Goal: Task Accomplishment & Management: Use online tool/utility

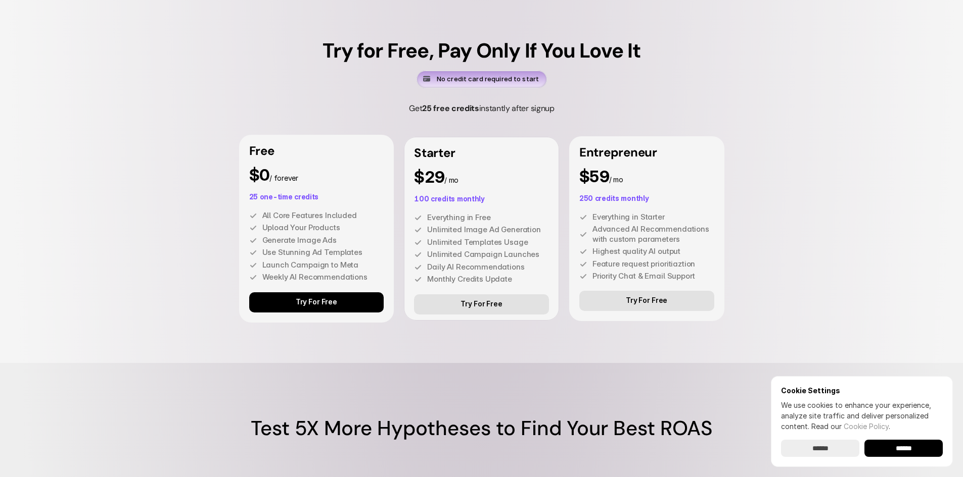
click at [333, 306] on p "Try For Free" at bounding box center [316, 302] width 41 height 9
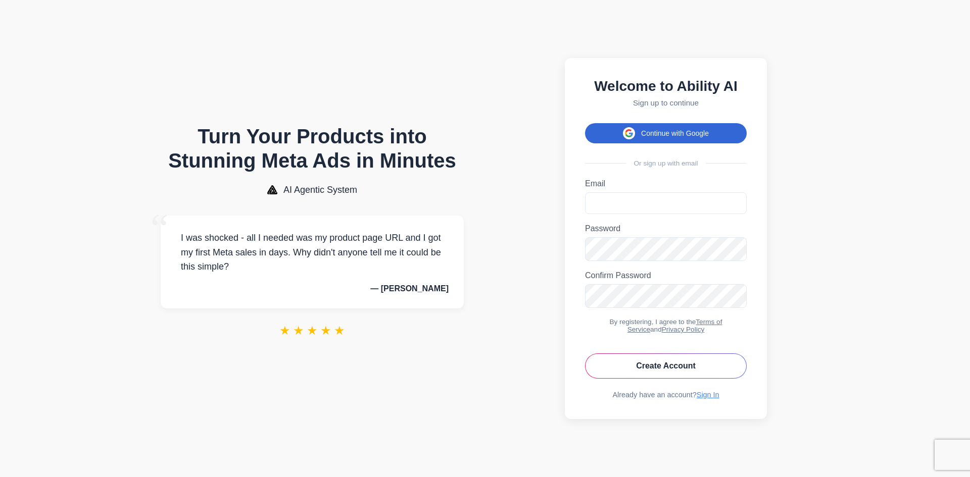
click at [712, 123] on button "Continue with Google" at bounding box center [666, 133] width 162 height 20
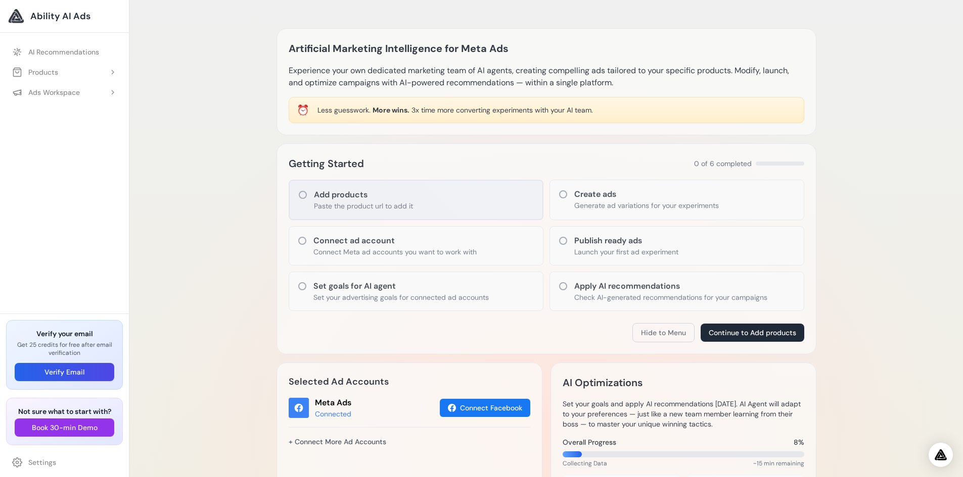
click at [454, 198] on div "Add products Paste the product url to add it" at bounding box center [416, 200] width 255 height 40
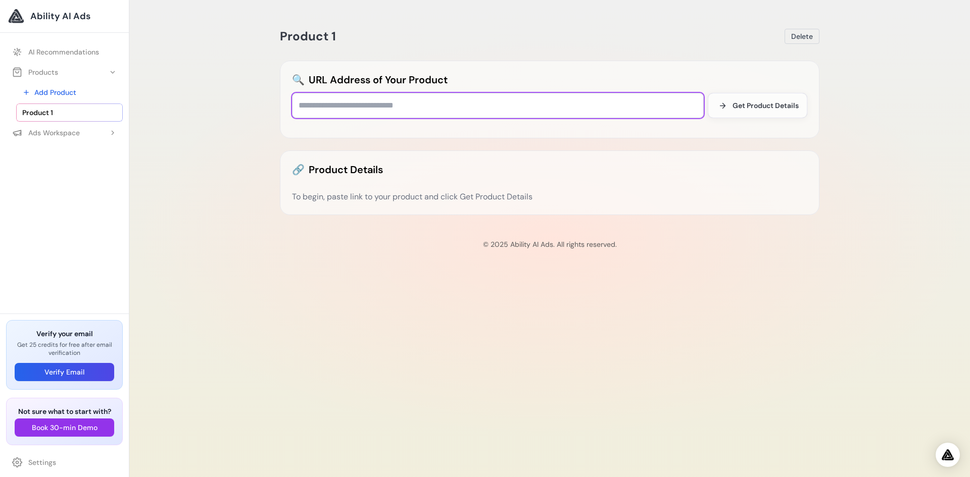
paste input "**********"
type input "**********"
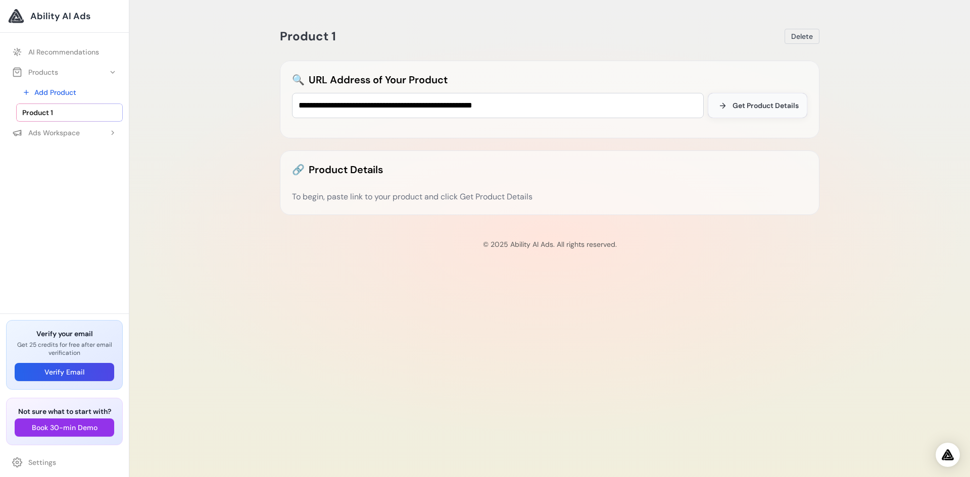
click at [742, 103] on span "Get Product Details" at bounding box center [766, 106] width 66 height 10
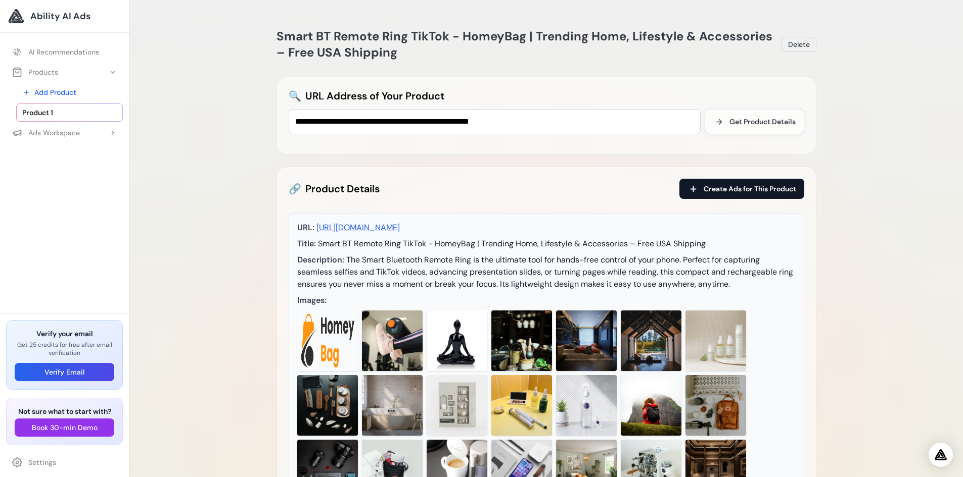
click at [736, 193] on span "Create Ads for This Product" at bounding box center [749, 189] width 92 height 10
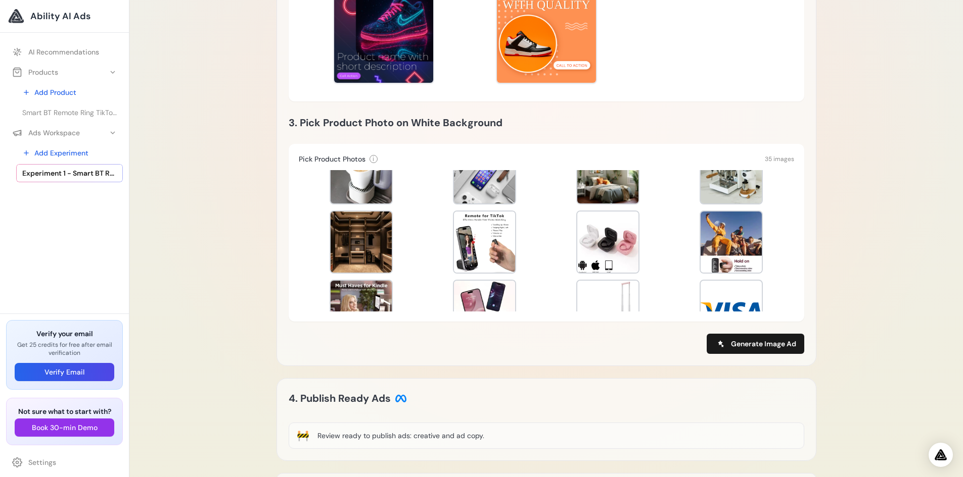
scroll to position [320, 0]
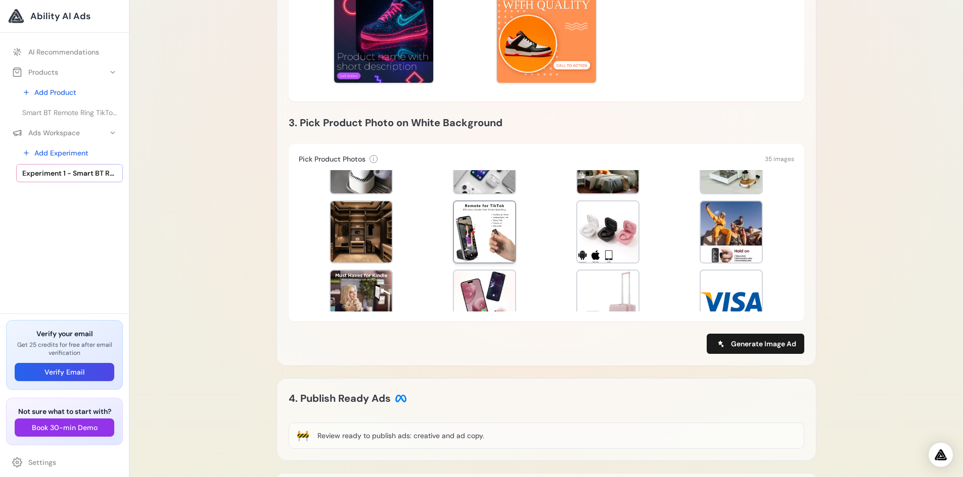
click at [498, 250] on div at bounding box center [484, 232] width 61 height 61
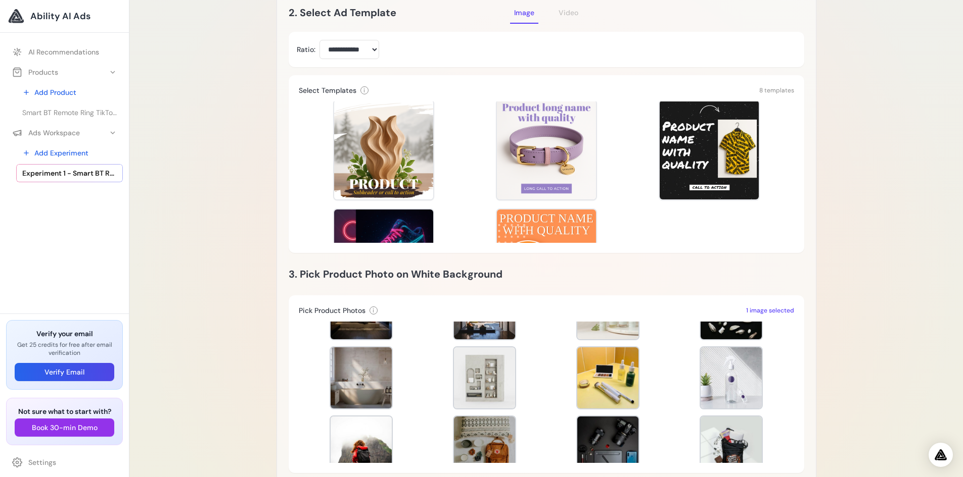
scroll to position [92, 0]
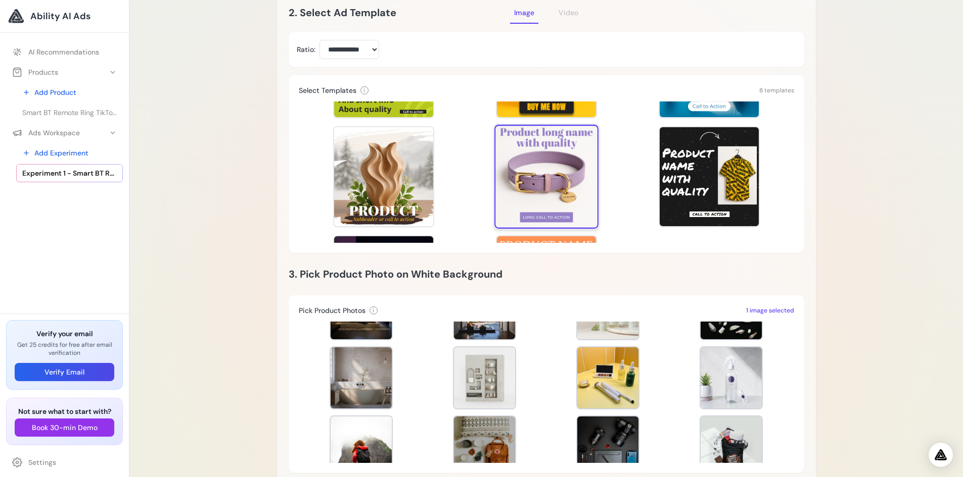
click at [531, 156] on div at bounding box center [546, 177] width 104 height 104
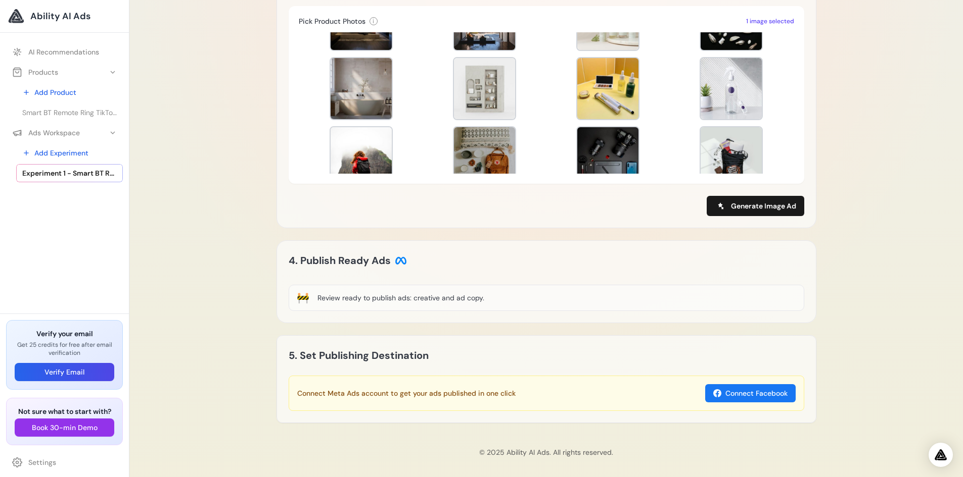
scroll to position [547, 0]
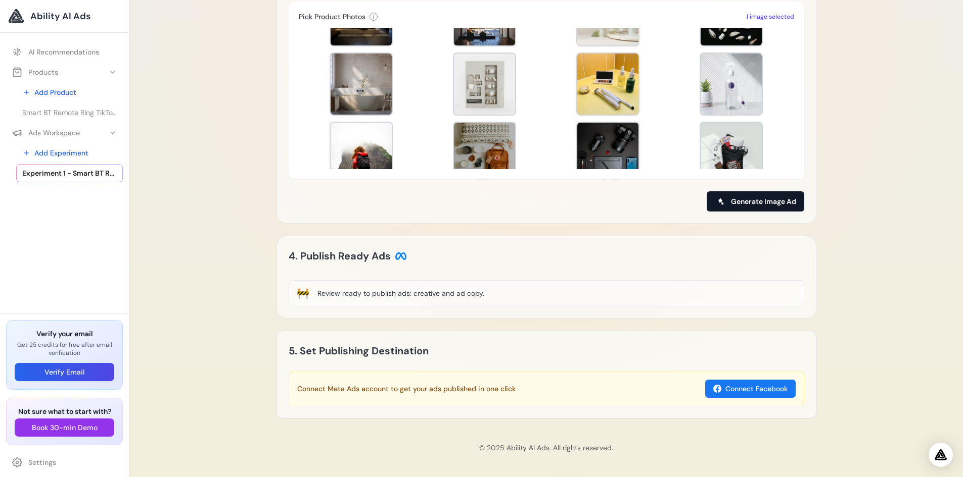
click at [753, 203] on span "Generate Image Ad" at bounding box center [763, 202] width 65 height 10
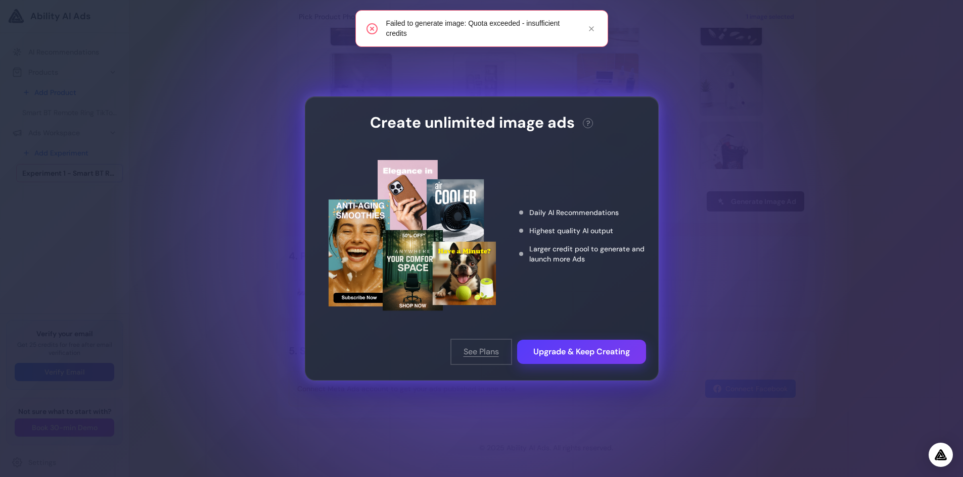
click at [473, 350] on button "See Plans" at bounding box center [481, 352] width 60 height 24
